Goal: Information Seeking & Learning: Find specific fact

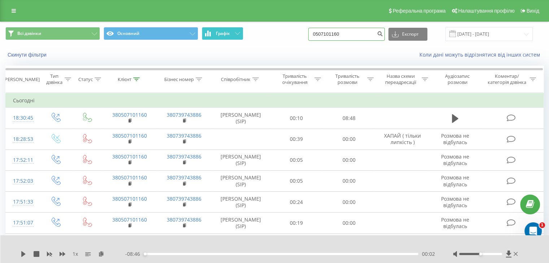
drag, startPoint x: 356, startPoint y: 32, endPoint x: 207, endPoint y: 36, distance: 149.1
click at [207, 36] on div "Всі дзвінки Основний Графік 0507101160 Експорт .csv .xls .xlsx 21.05.2025 - 21.…" at bounding box center [274, 34] width 538 height 14
paste input "986626061"
type input "0986626061"
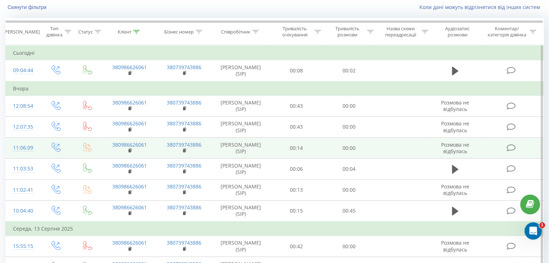
scroll to position [36, 0]
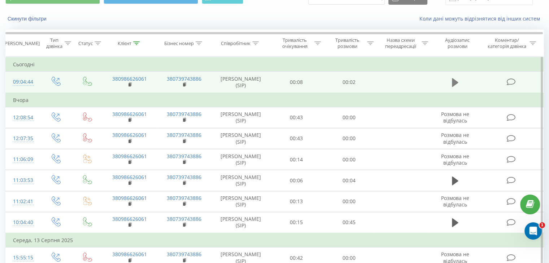
click at [453, 84] on icon at bounding box center [455, 82] width 6 height 9
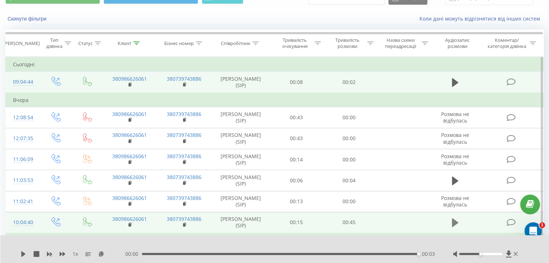
click at [452, 221] on icon at bounding box center [455, 223] width 6 height 9
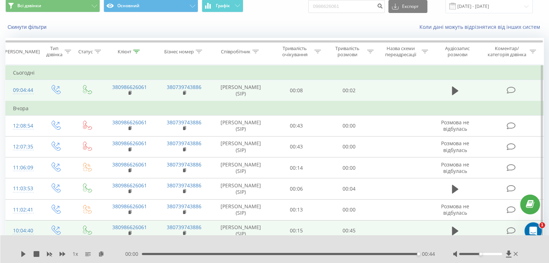
scroll to position [0, 0]
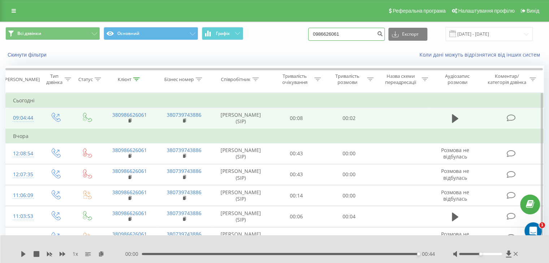
drag, startPoint x: 354, startPoint y: 33, endPoint x: 212, endPoint y: 47, distance: 142.5
click at [218, 46] on div "Всі дзвінки Основний Графік 0986626061 Експорт .csv .xls .xlsx 22.05.2025 - 22.…" at bounding box center [274, 42] width 548 height 41
paste input "58087947"
type input "0958087947"
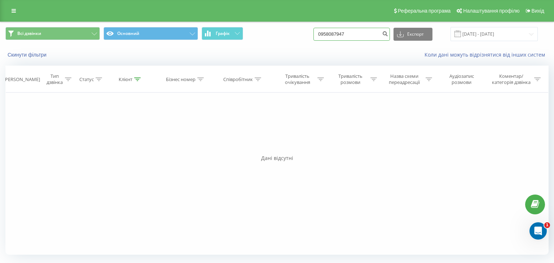
click at [362, 36] on input "0958087947" at bounding box center [352, 34] width 76 height 13
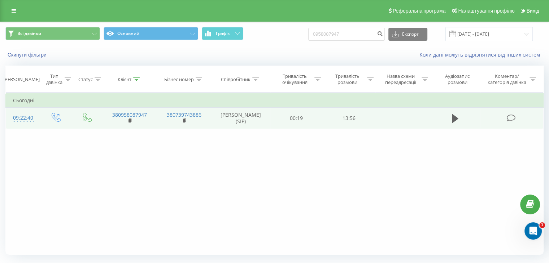
click at [508, 115] on icon at bounding box center [510, 118] width 9 height 8
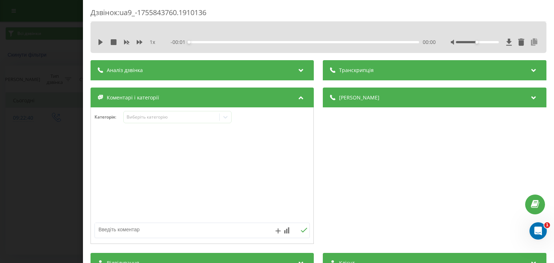
click at [531, 41] on icon at bounding box center [534, 42] width 9 height 7
